Goal: Transaction & Acquisition: Purchase product/service

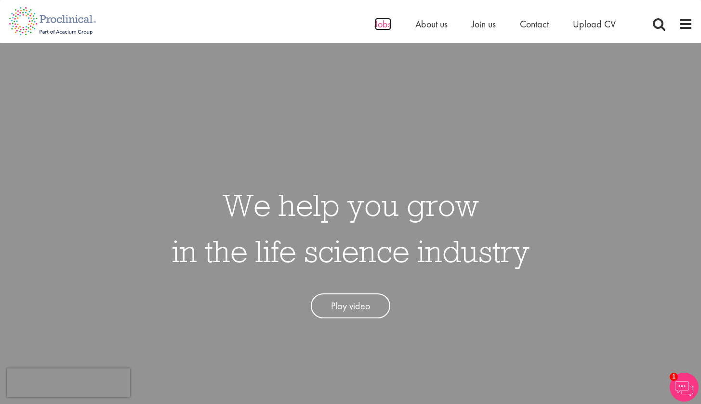
click at [383, 29] on span "Jobs" at bounding box center [383, 24] width 16 height 13
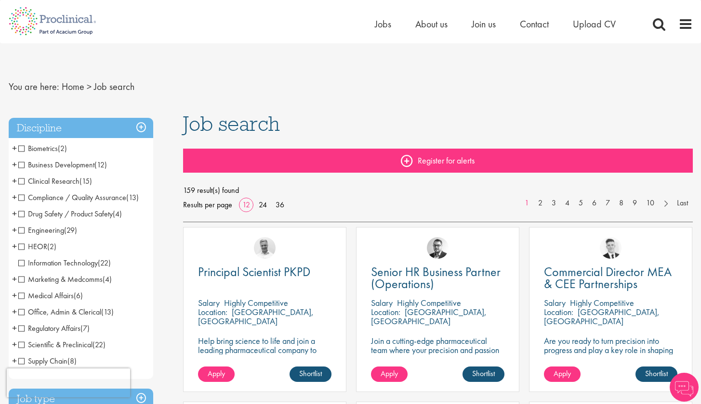
scroll to position [3, 0]
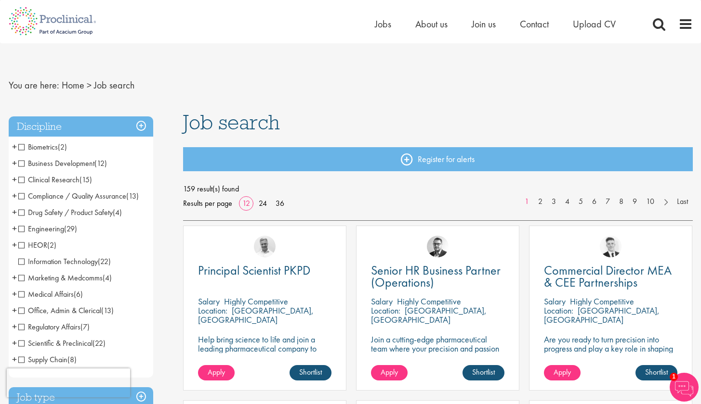
click at [24, 178] on span "Clinical Research" at bounding box center [48, 180] width 61 height 10
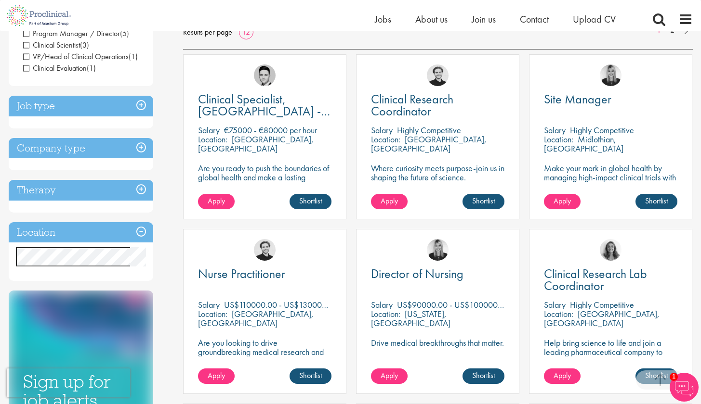
scroll to position [119, 0]
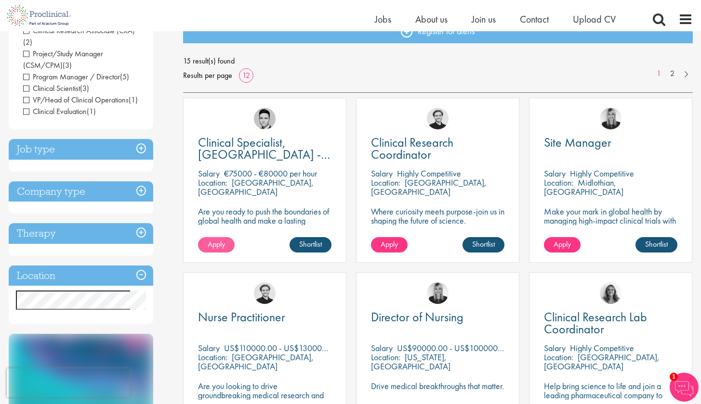
click at [215, 250] on link "Apply" at bounding box center [216, 244] width 37 height 15
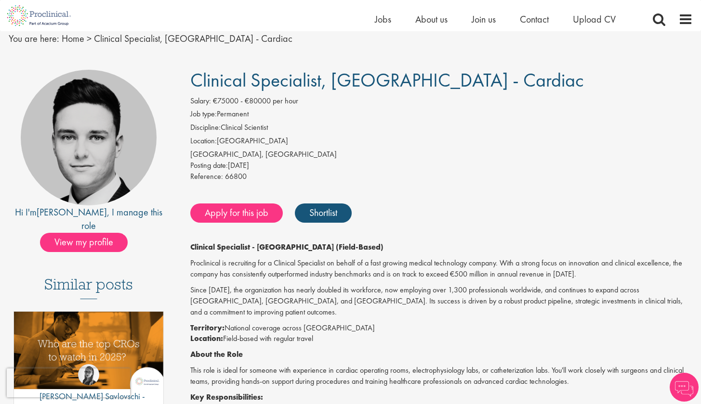
scroll to position [20, 0]
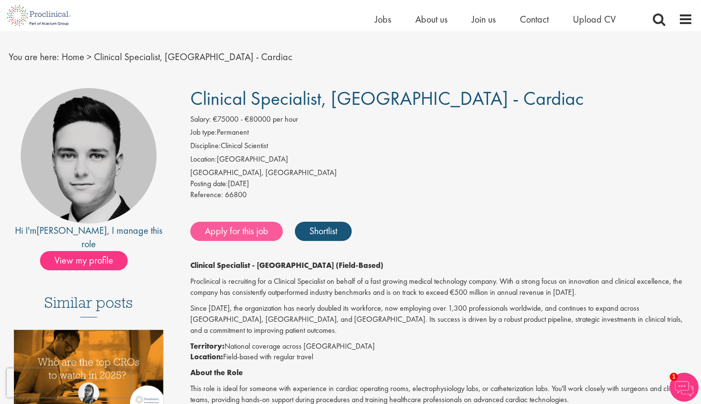
click at [253, 226] on link "Apply for this job" at bounding box center [236, 231] width 92 height 19
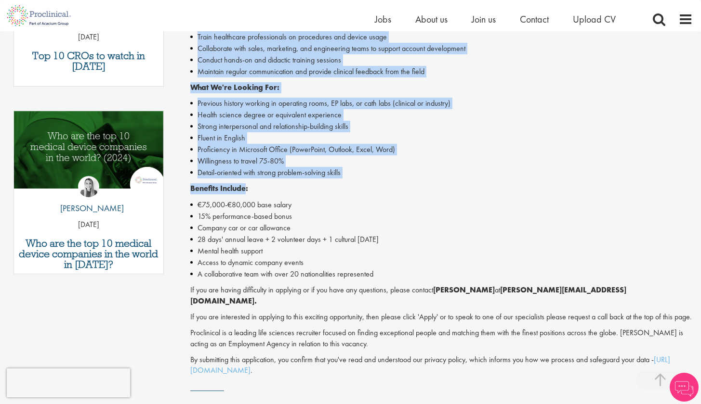
scroll to position [430, 0]
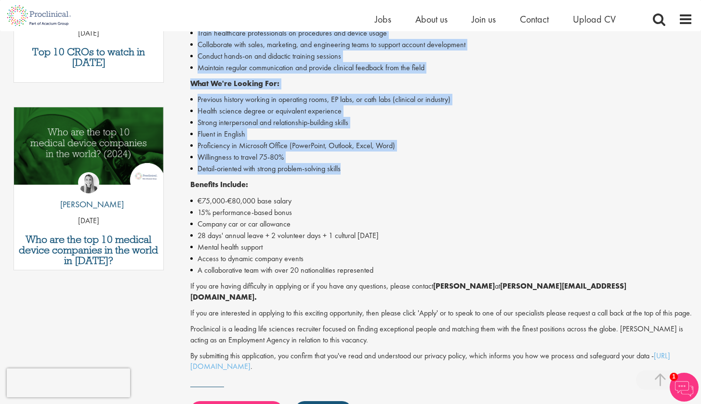
drag, startPoint x: 190, startPoint y: 93, endPoint x: 356, endPoint y: 153, distance: 175.9
click at [356, 153] on div "Clinical Specialist, Germany - Cardiac Salary: €75000 - €80000 per hour Job typ…" at bounding box center [438, 90] width 524 height 827
copy div "Clinical Specialist, Germany - Cardiac Salary: €75000 - €80000 per hour Job typ…"
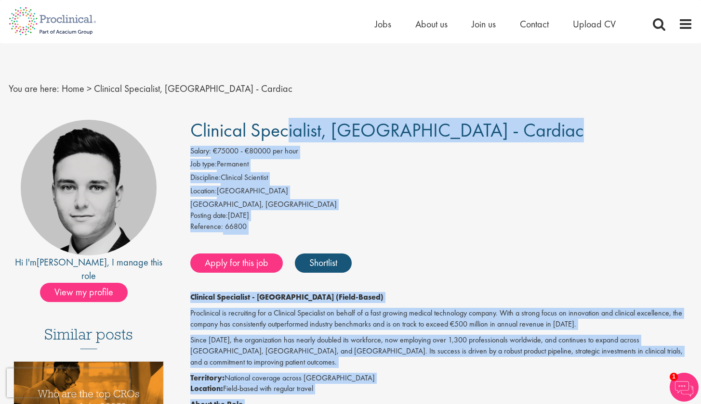
scroll to position [-1, 0]
click at [290, 186] on li "Location: Germany" at bounding box center [441, 192] width 502 height 13
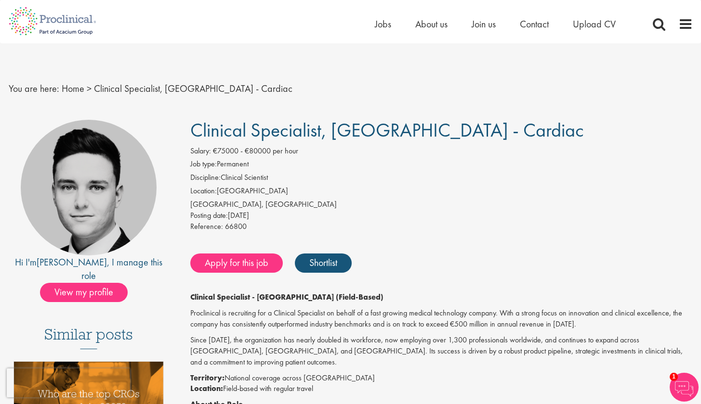
drag, startPoint x: 190, startPoint y: 127, endPoint x: 483, endPoint y: 139, distance: 293.5
click at [483, 139] on h1 "Clinical Specialist, [GEOGRAPHIC_DATA] - Cardiac" at bounding box center [441, 130] width 502 height 21
copy span "Clinical Specialist, [GEOGRAPHIC_DATA] - Cardiac"
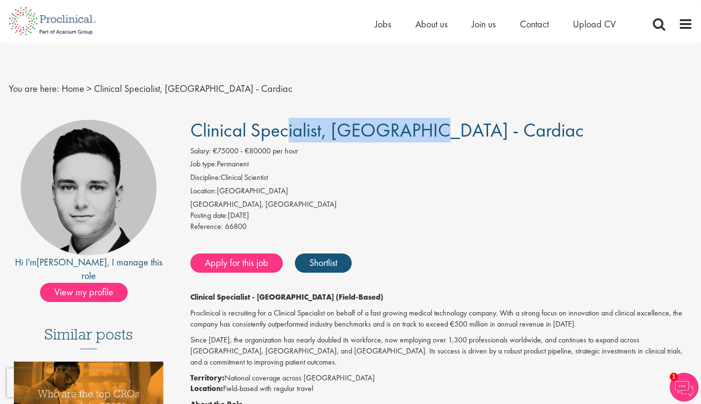
drag, startPoint x: 193, startPoint y: 124, endPoint x: 322, endPoint y: 131, distance: 129.2
click at [322, 131] on span "Clinical Specialist, [GEOGRAPHIC_DATA] - Cardiac" at bounding box center [386, 130] width 393 height 25
copy span "Clinical Specialist"
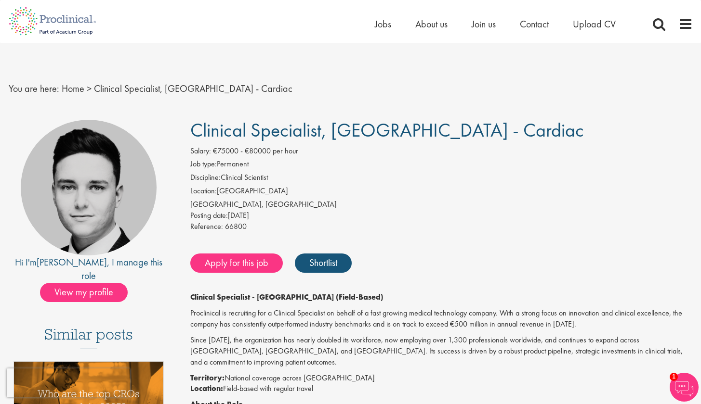
click at [291, 196] on li "Location: Germany" at bounding box center [441, 192] width 502 height 13
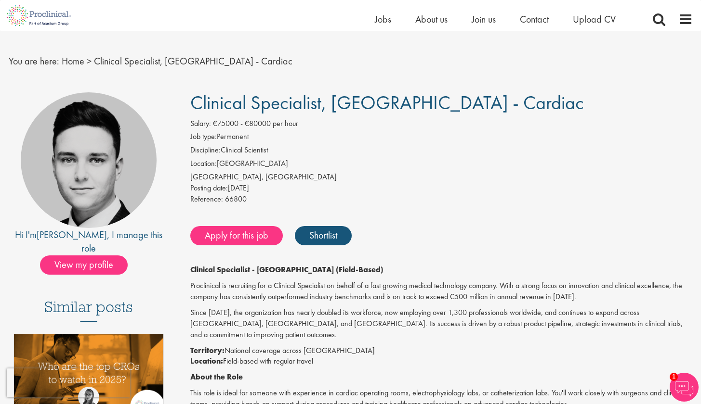
scroll to position [17, 0]
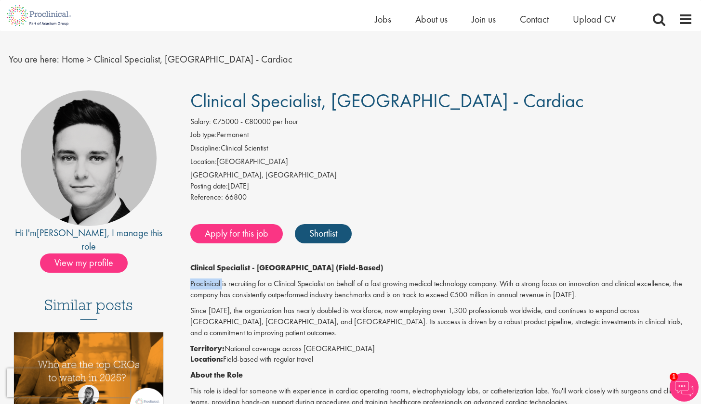
drag, startPoint x: 190, startPoint y: 281, endPoint x: 222, endPoint y: 283, distance: 31.8
click at [222, 283] on p "Proclinical is recruiting for a Clinical Specialist on behalf of a fast growing…" at bounding box center [441, 290] width 502 height 22
copy p "Proclinical"
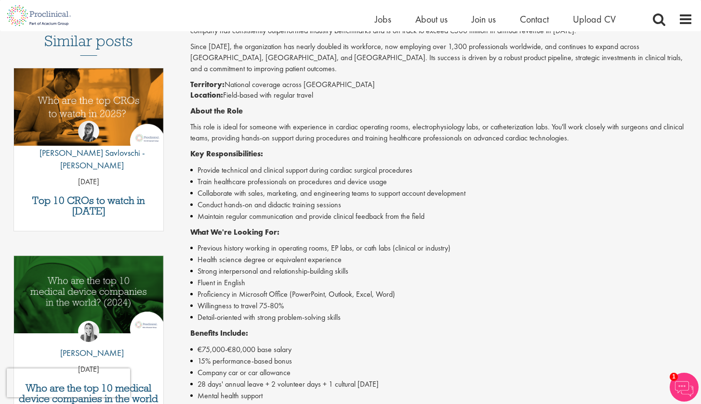
scroll to position [0, 0]
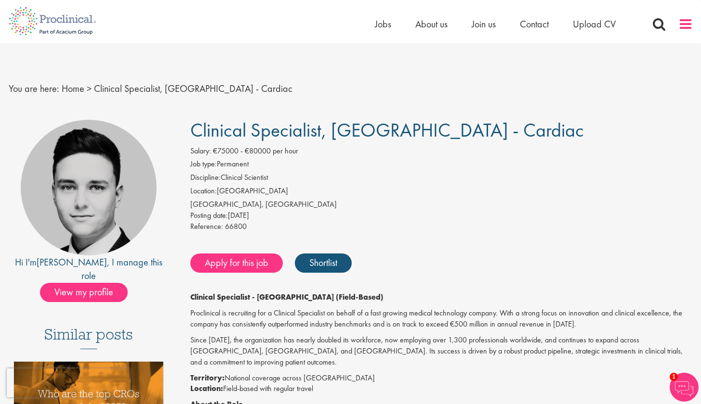
click at [686, 18] on span at bounding box center [685, 24] width 14 height 14
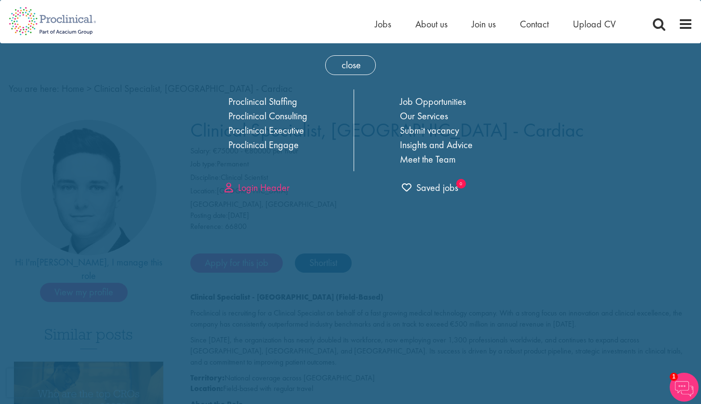
click at [267, 189] on link "Login Header" at bounding box center [256, 188] width 65 height 13
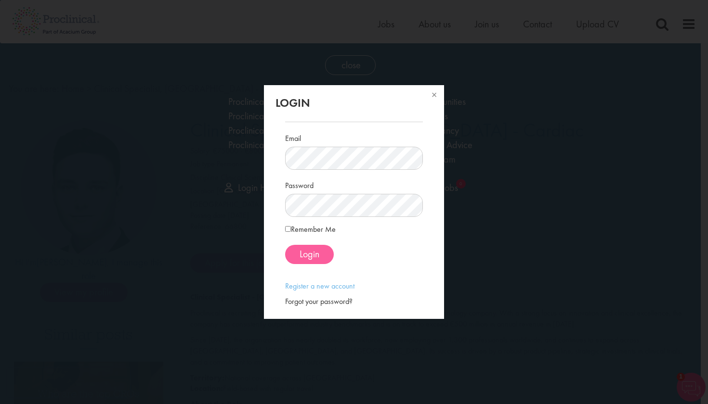
click at [301, 251] on span "Login" at bounding box center [310, 254] width 20 height 13
click at [310, 258] on span "Login" at bounding box center [310, 254] width 20 height 13
click at [313, 254] on span "Login" at bounding box center [310, 254] width 20 height 13
click at [436, 95] on button at bounding box center [433, 95] width 21 height 21
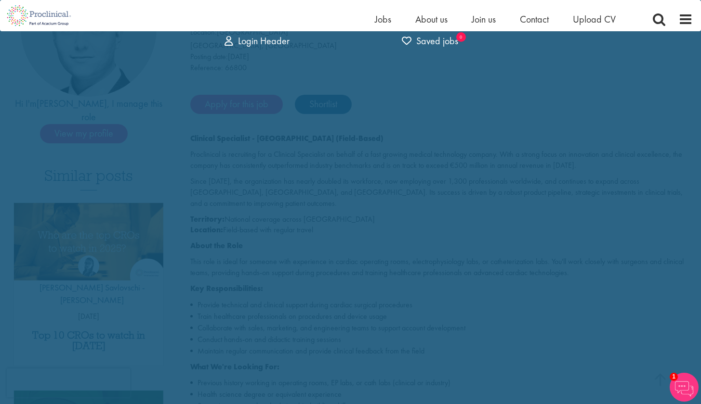
scroll to position [66, 0]
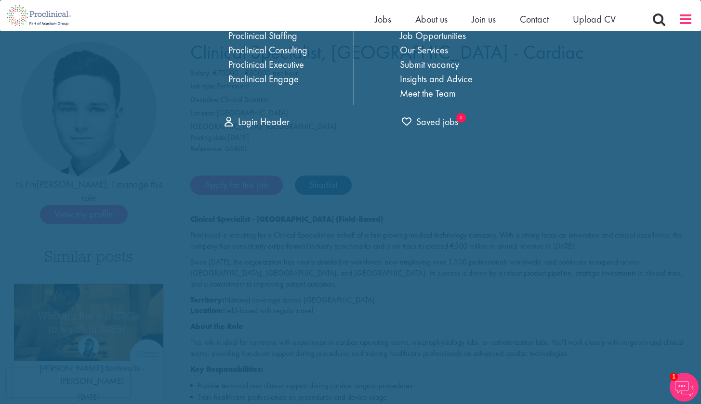
click at [689, 13] on span at bounding box center [685, 19] width 14 height 14
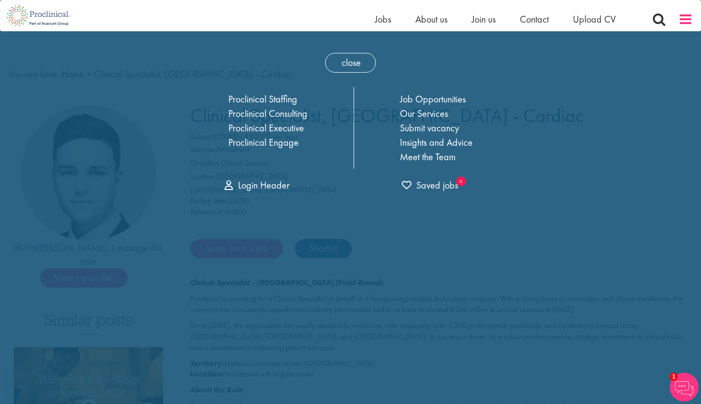
scroll to position [0, 0]
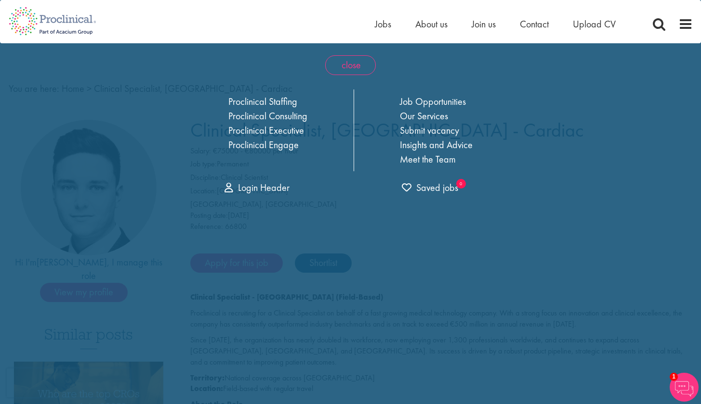
click at [333, 65] on span "close" at bounding box center [350, 65] width 51 height 20
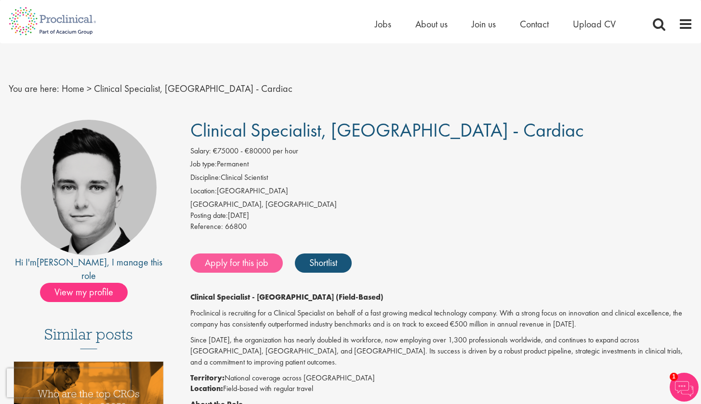
click at [238, 258] on link "Apply for this job" at bounding box center [236, 263] width 92 height 19
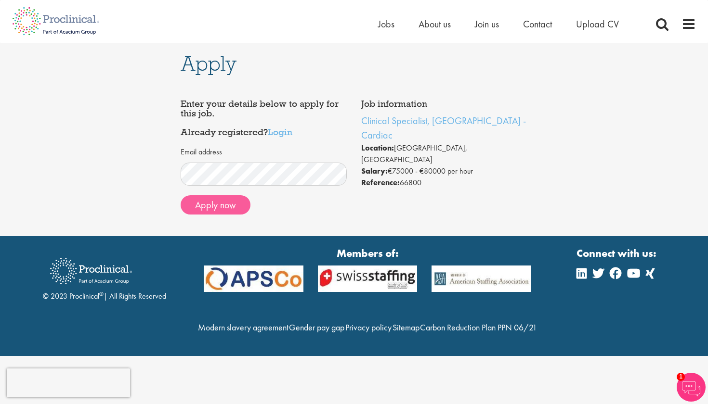
click at [194, 199] on button "Apply now" at bounding box center [216, 204] width 70 height 19
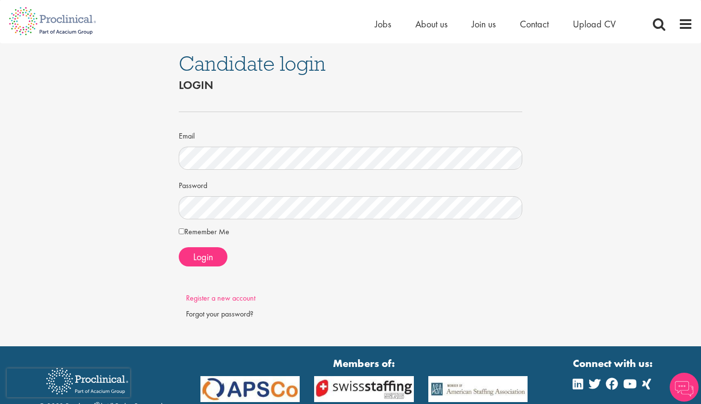
click at [226, 296] on link "Register a new account" at bounding box center [220, 298] width 69 height 10
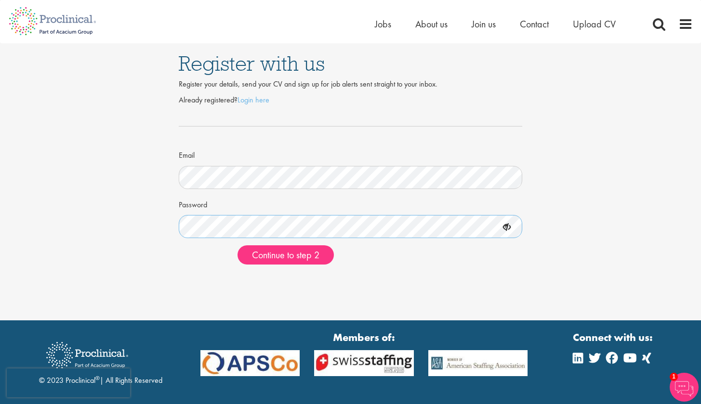
click at [286, 254] on button "Continue to step 2" at bounding box center [285, 255] width 96 height 19
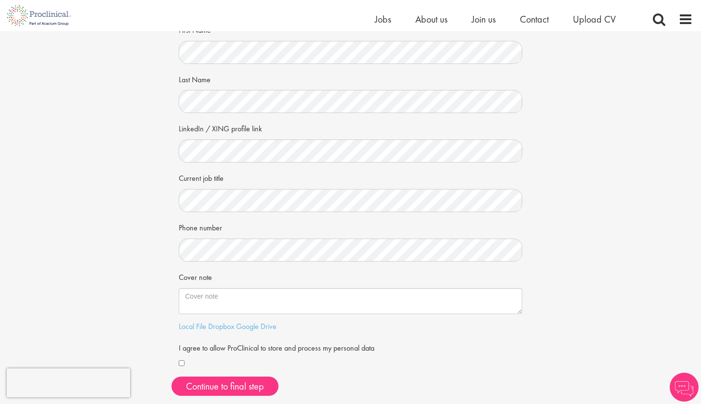
scroll to position [81, 0]
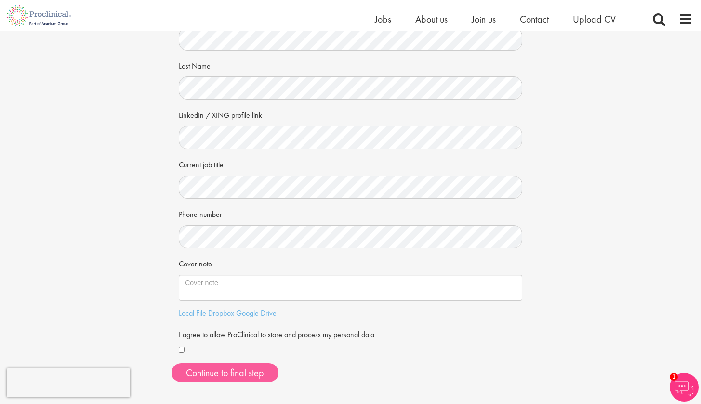
click at [201, 364] on button "Continue to final step" at bounding box center [224, 373] width 107 height 19
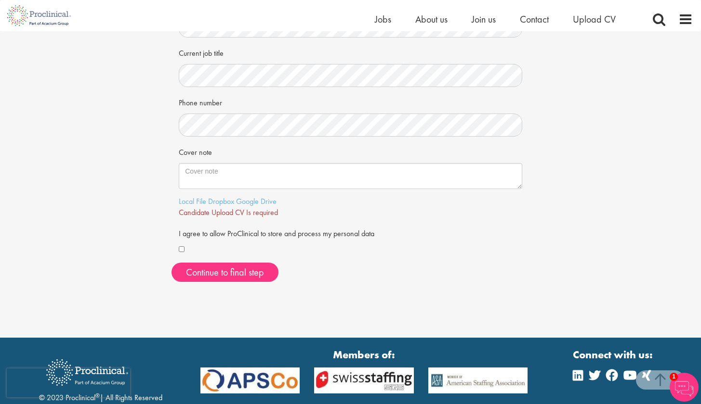
scroll to position [211, 0]
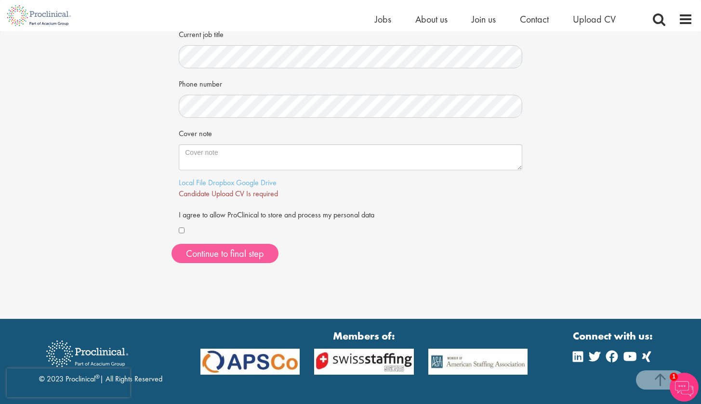
click at [229, 248] on span "Continue to final step" at bounding box center [225, 253] width 78 height 13
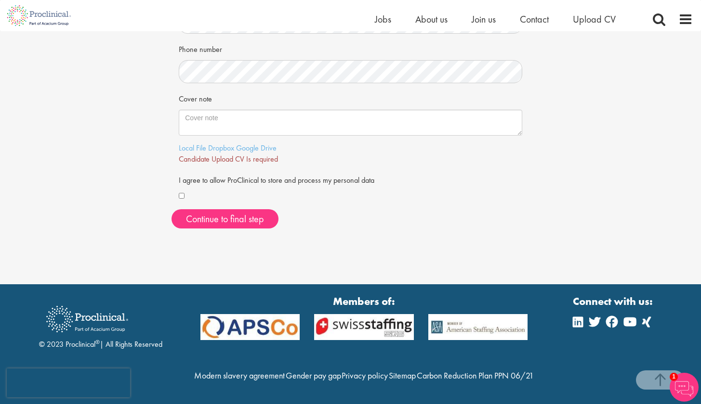
scroll to position [262, 0]
click at [192, 143] on link "Local File" at bounding box center [192, 148] width 27 height 10
click at [211, 213] on span "Continue to final step" at bounding box center [225, 219] width 78 height 13
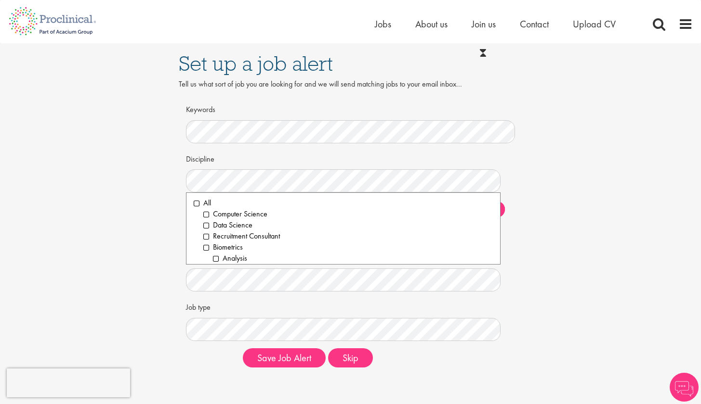
click at [142, 190] on div "Set up a job alert Tell us what sort of job you are looking for and we will sen…" at bounding box center [350, 209] width 715 height 332
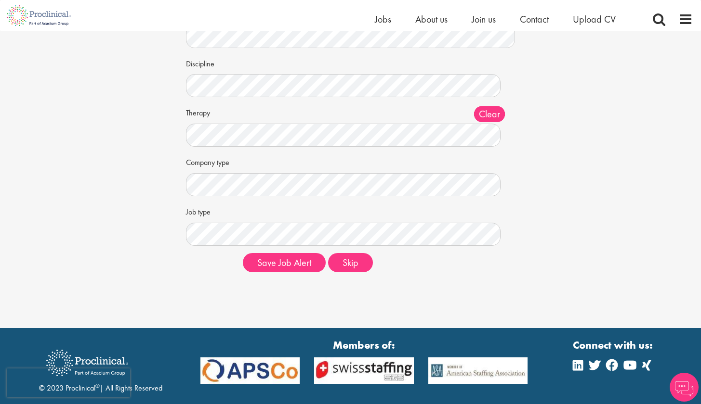
scroll to position [88, 0]
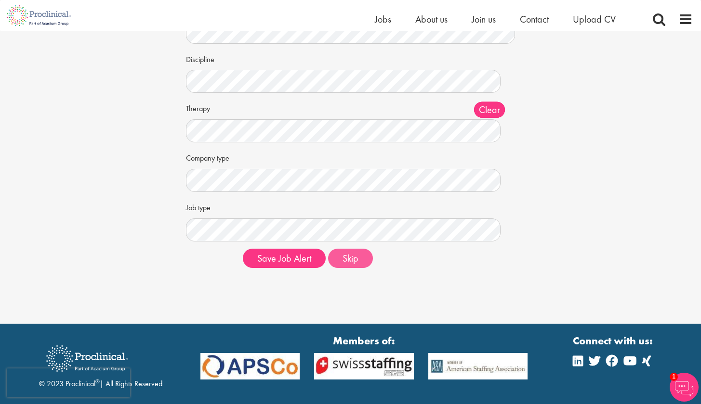
click at [345, 261] on button "Skip" at bounding box center [350, 258] width 45 height 19
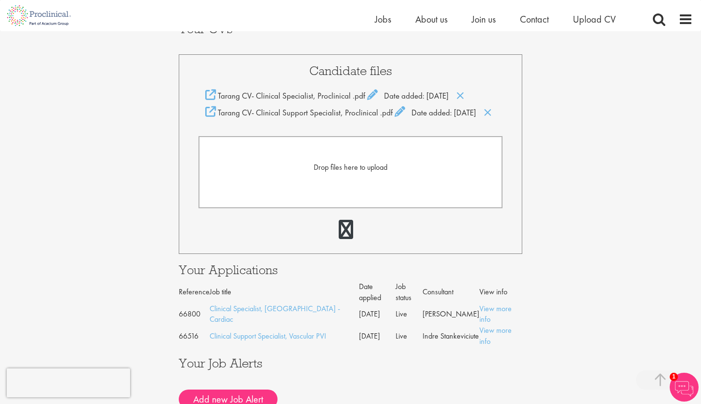
scroll to position [210, 0]
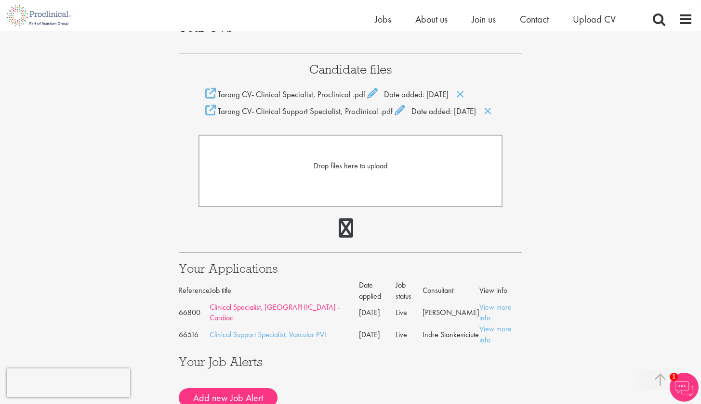
click at [287, 306] on link "Clinical Specialist, [GEOGRAPHIC_DATA] - Cardiac" at bounding box center [274, 312] width 130 height 21
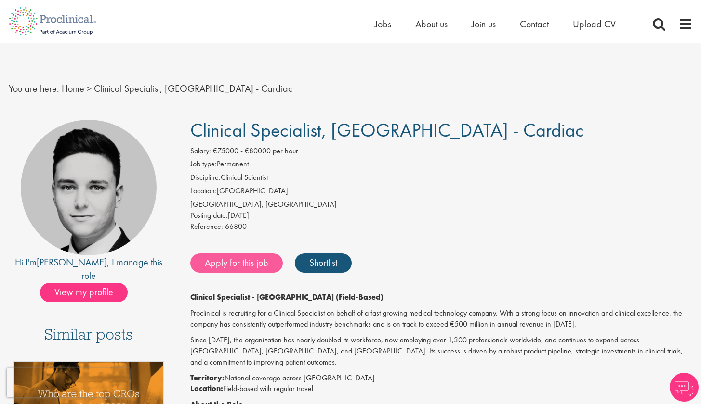
click at [246, 268] on link "Apply for this job" at bounding box center [236, 263] width 92 height 19
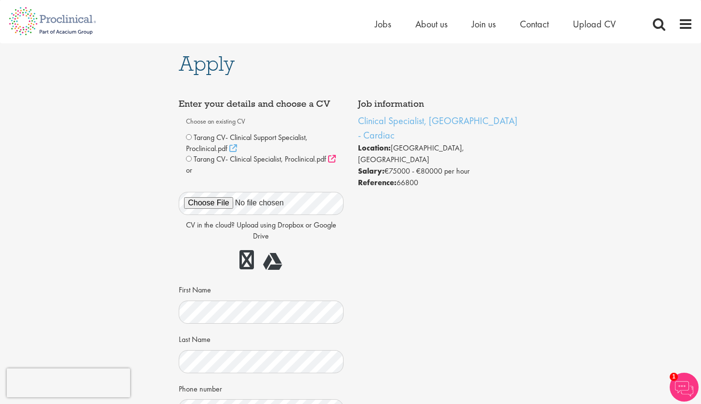
click at [328, 163] on icon at bounding box center [332, 159] width 8 height 8
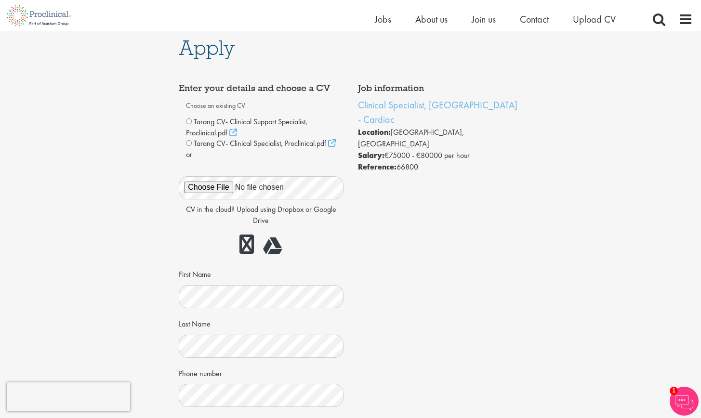
scroll to position [7, 0]
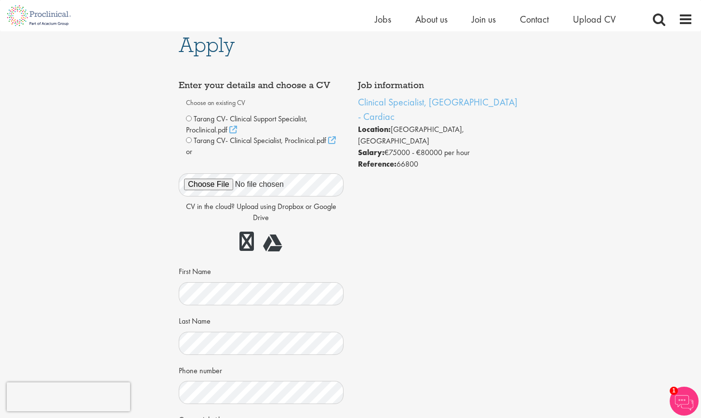
click at [523, 218] on div "Apply Job information Clinical Specialist, Germany - Cardiac Location: Berlin, …" at bounding box center [350, 290] width 358 height 530
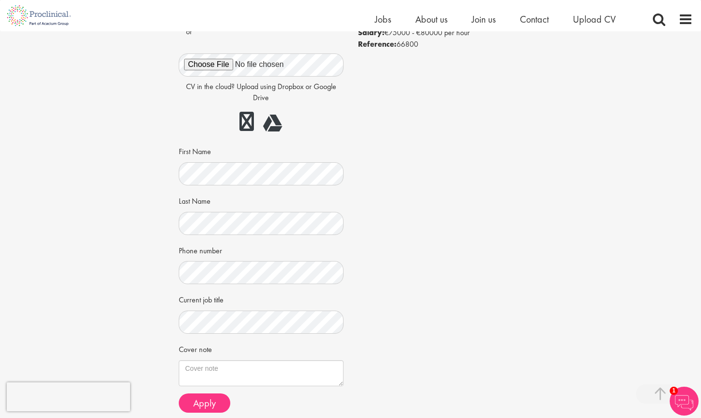
scroll to position [199, 0]
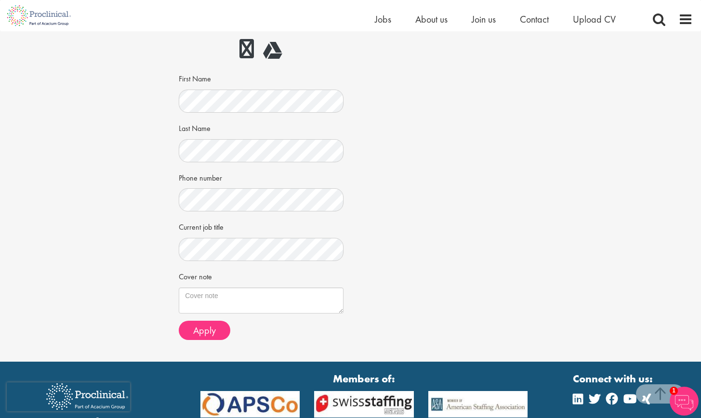
click at [222, 284] on div "Cover note" at bounding box center [261, 290] width 164 height 45
drag, startPoint x: 222, startPoint y: 284, endPoint x: 171, endPoint y: 278, distance: 50.9
click at [171, 278] on div "Apply Job information Clinical Specialist, Germany - Cardiac Location: Berlin, …" at bounding box center [350, 97] width 358 height 530
copy label "Cover note"
click at [215, 294] on textarea "Cover note" at bounding box center [261, 300] width 164 height 26
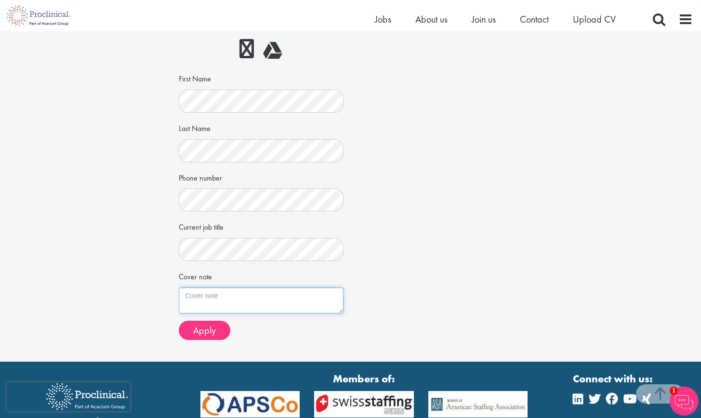
paste textarea "Dear Hiring Manager, I am excited to apply for the Clinical Specialist – Cardia…"
type textarea "Dear Hiring Manager, I am excited to apply for the Clinical Specialist – Cardia…"
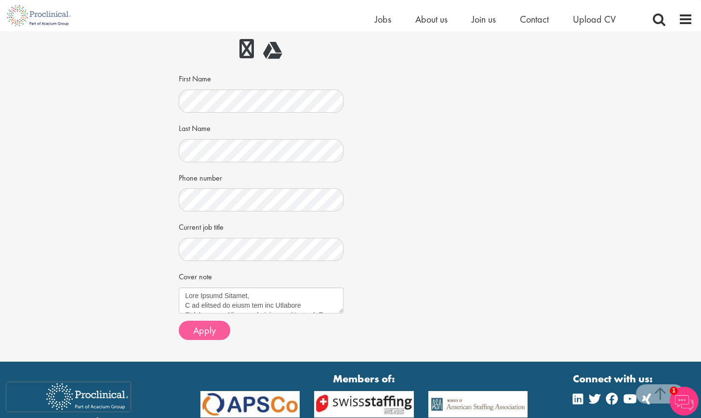
click at [207, 335] on span "Apply" at bounding box center [204, 330] width 23 height 13
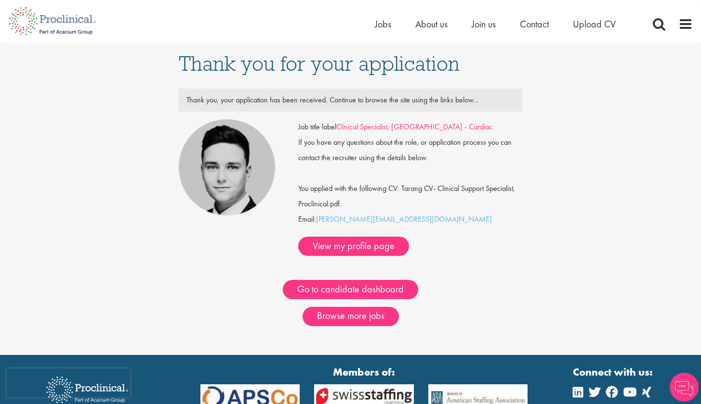
click at [378, 128] on link "Clinical Specialist, [GEOGRAPHIC_DATA] - Cardiac" at bounding box center [414, 127] width 156 height 10
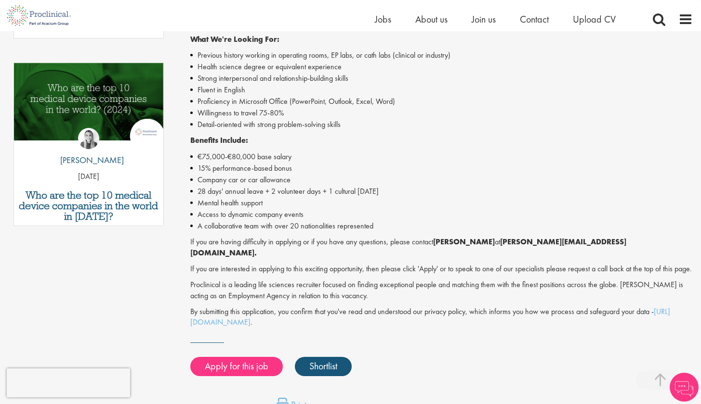
scroll to position [597, 0]
